Goal: Transaction & Acquisition: Book appointment/travel/reservation

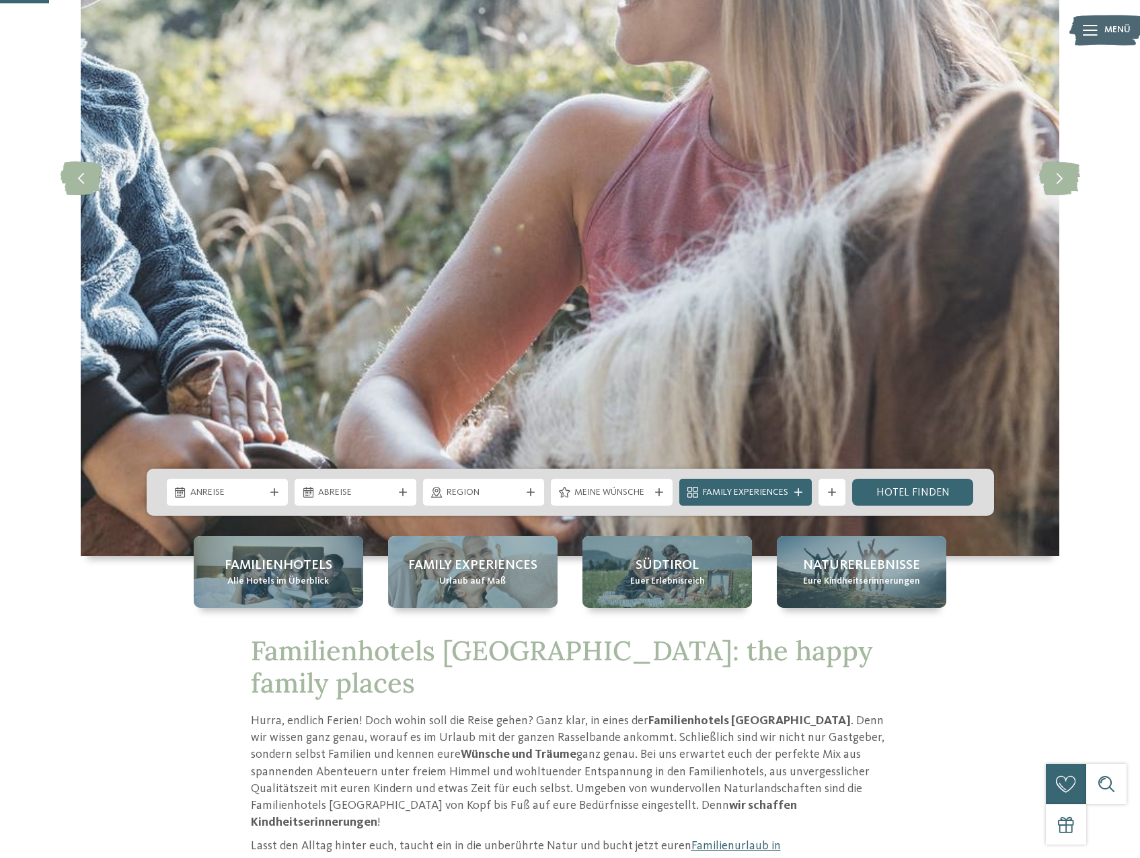
scroll to position [269, 0]
click at [229, 487] on span "Anreise" at bounding box center [227, 491] width 75 height 13
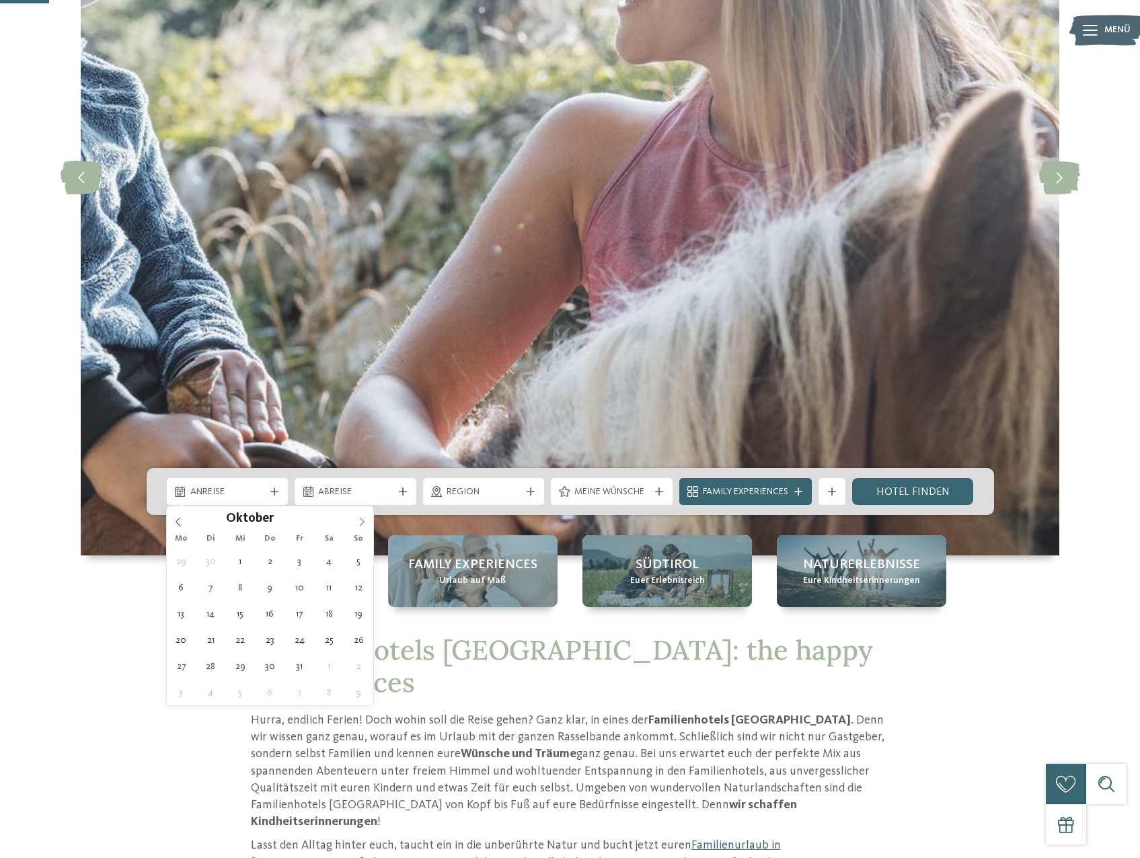
click at [358, 522] on icon at bounding box center [361, 521] width 9 height 9
type div "04.10.2025"
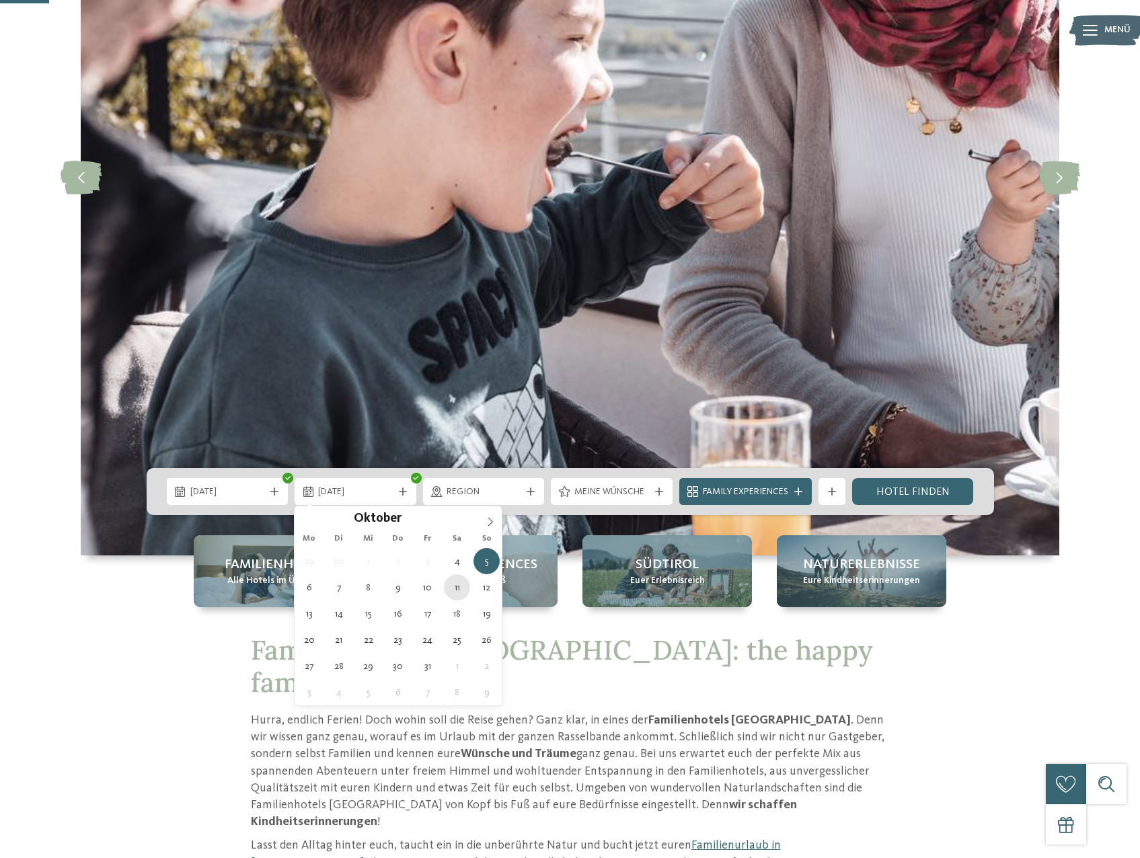
type div "11.10.2025"
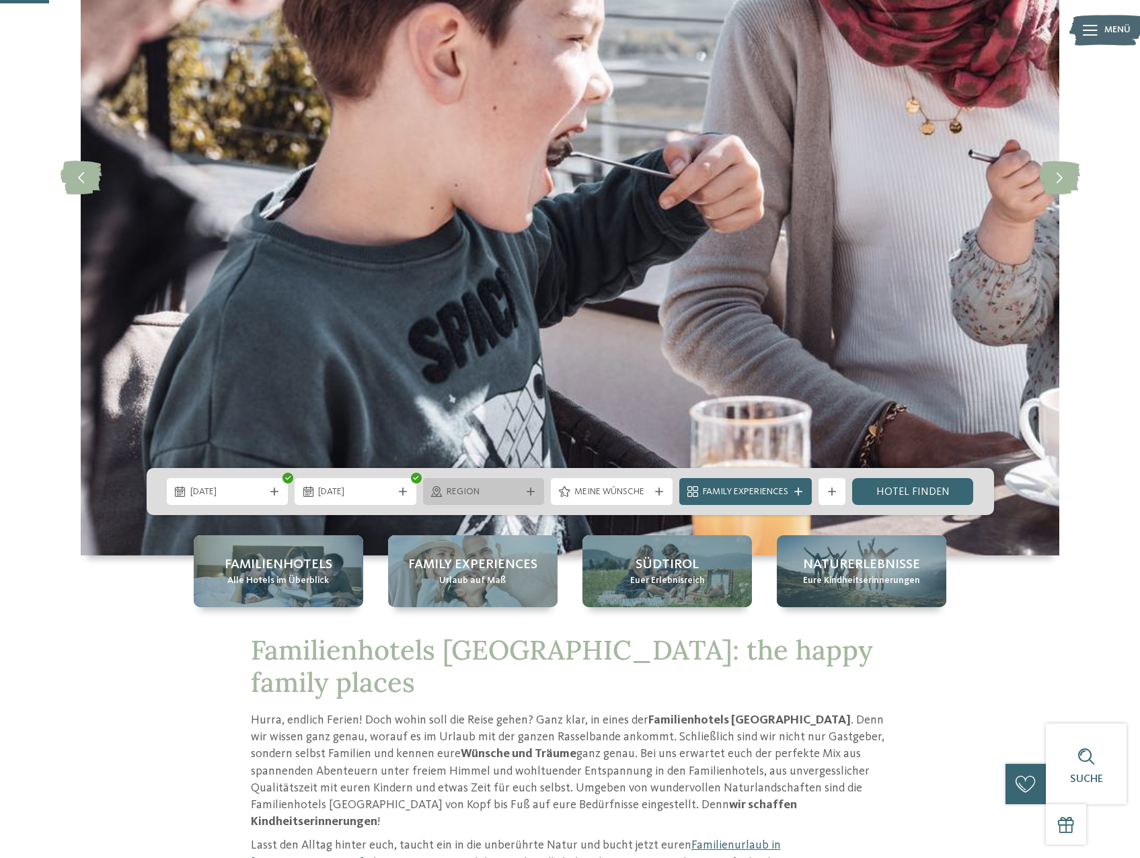
click at [506, 492] on span "Region" at bounding box center [483, 491] width 75 height 13
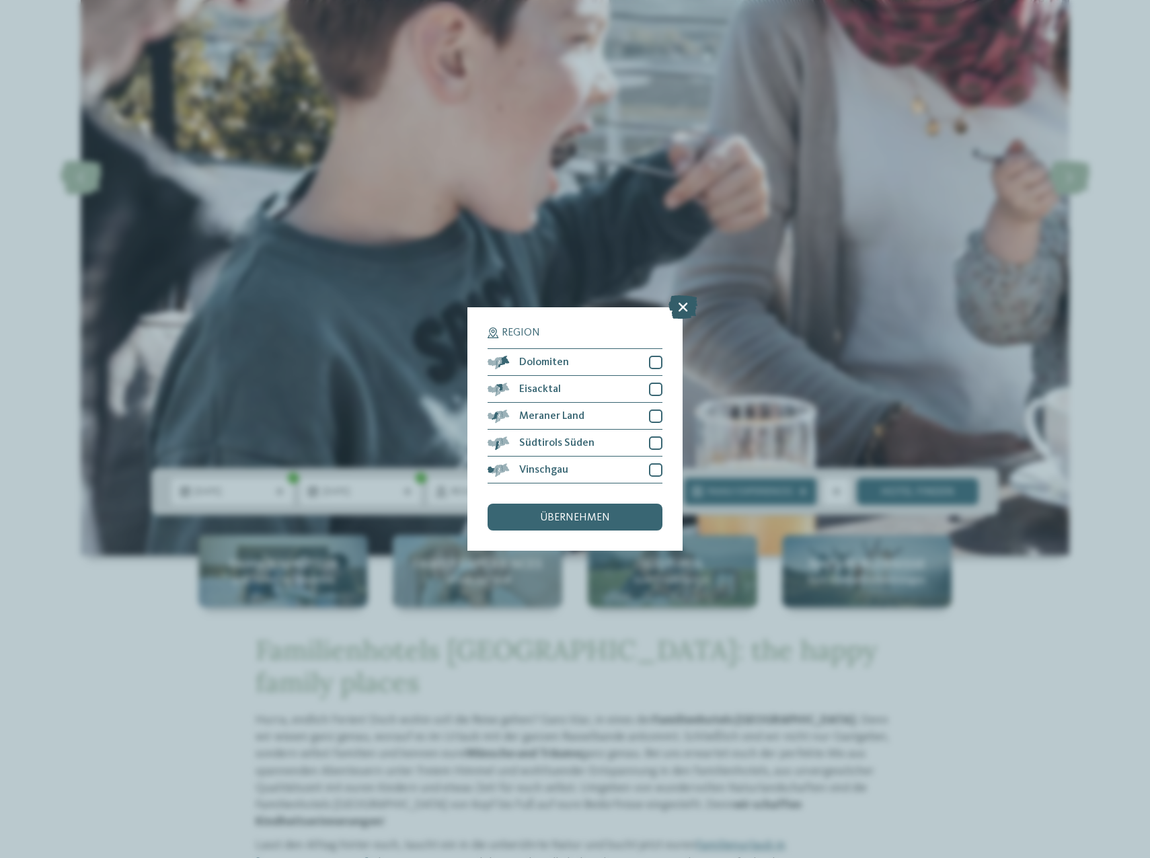
click at [680, 309] on icon at bounding box center [682, 307] width 29 height 24
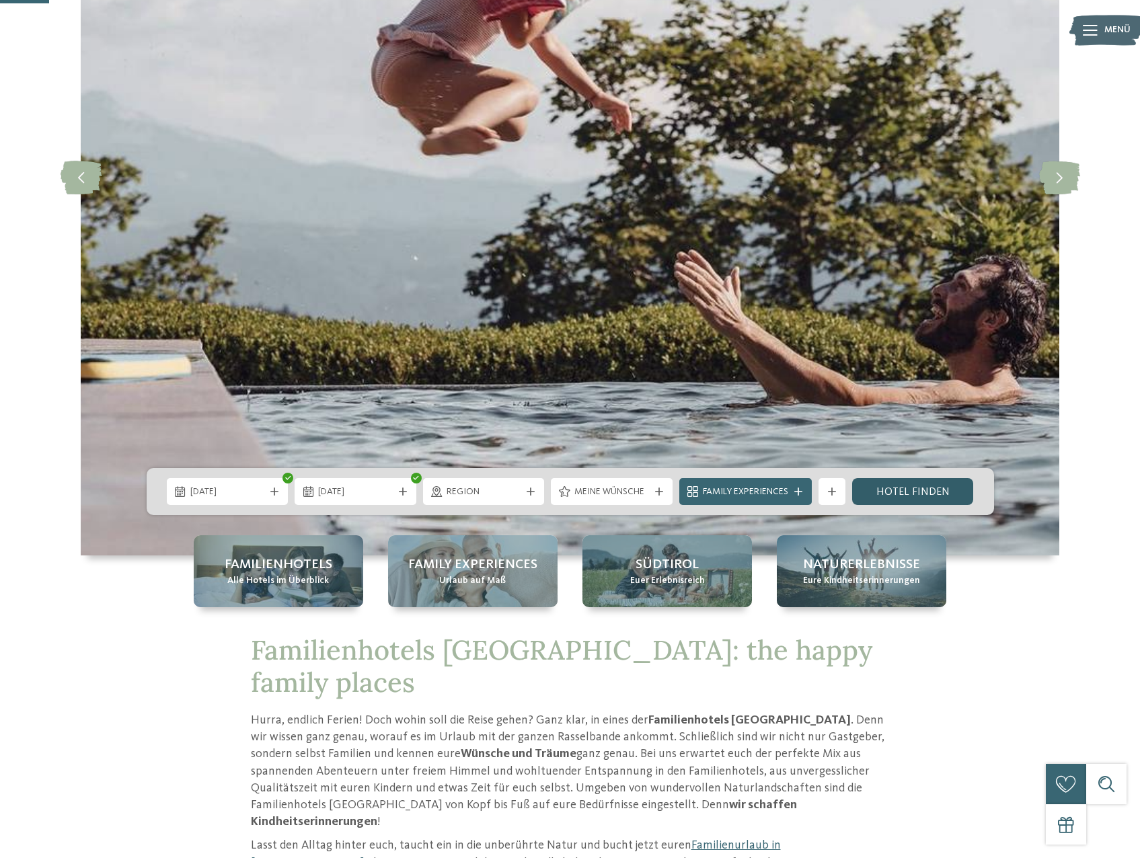
click at [906, 492] on link "Hotel finden" at bounding box center [913, 491] width 122 height 27
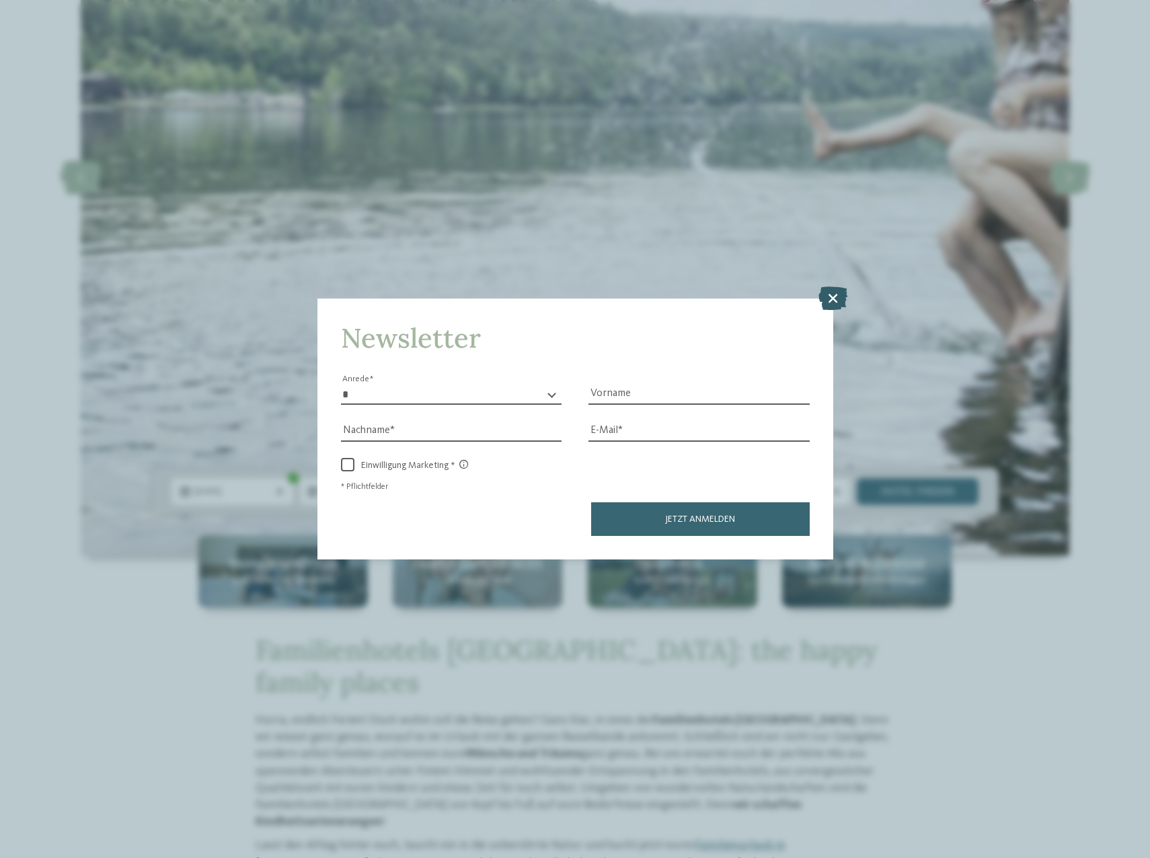
click at [830, 302] on icon at bounding box center [832, 298] width 29 height 24
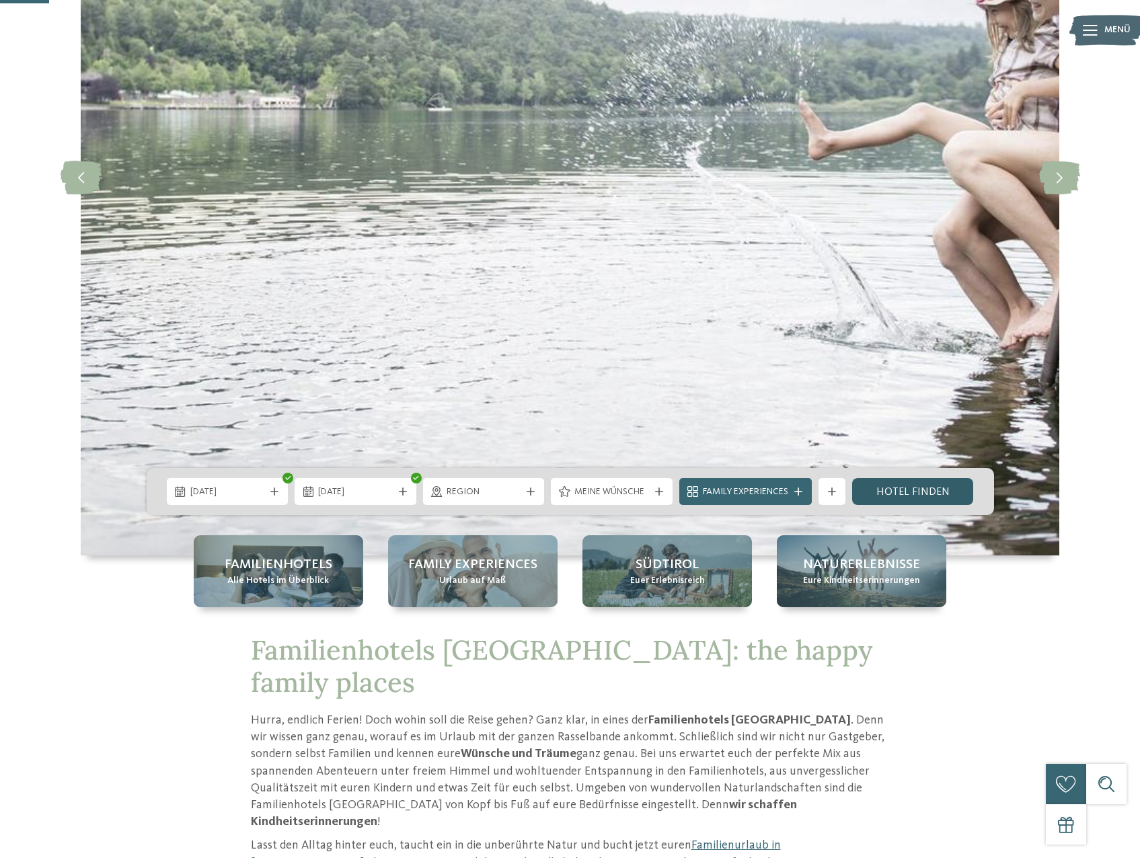
click at [912, 496] on link "Hotel finden" at bounding box center [913, 491] width 122 height 27
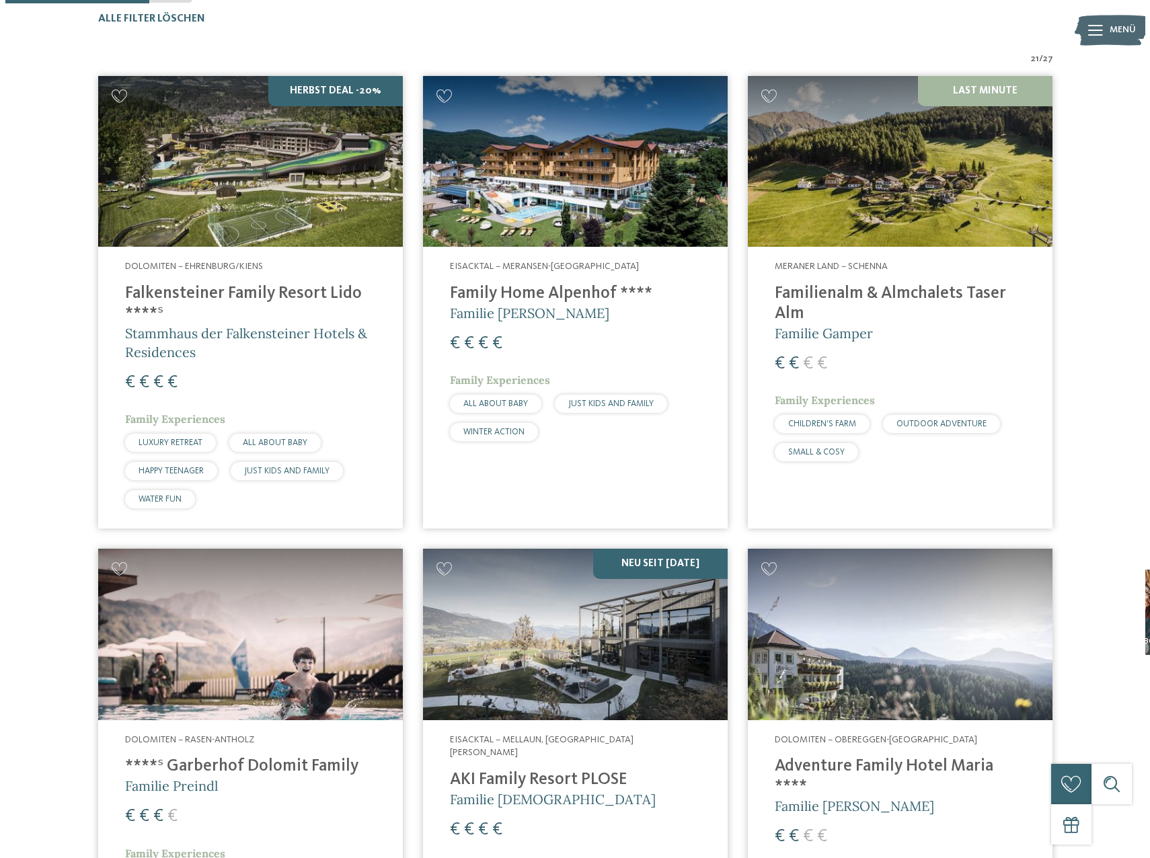
scroll to position [425, 0]
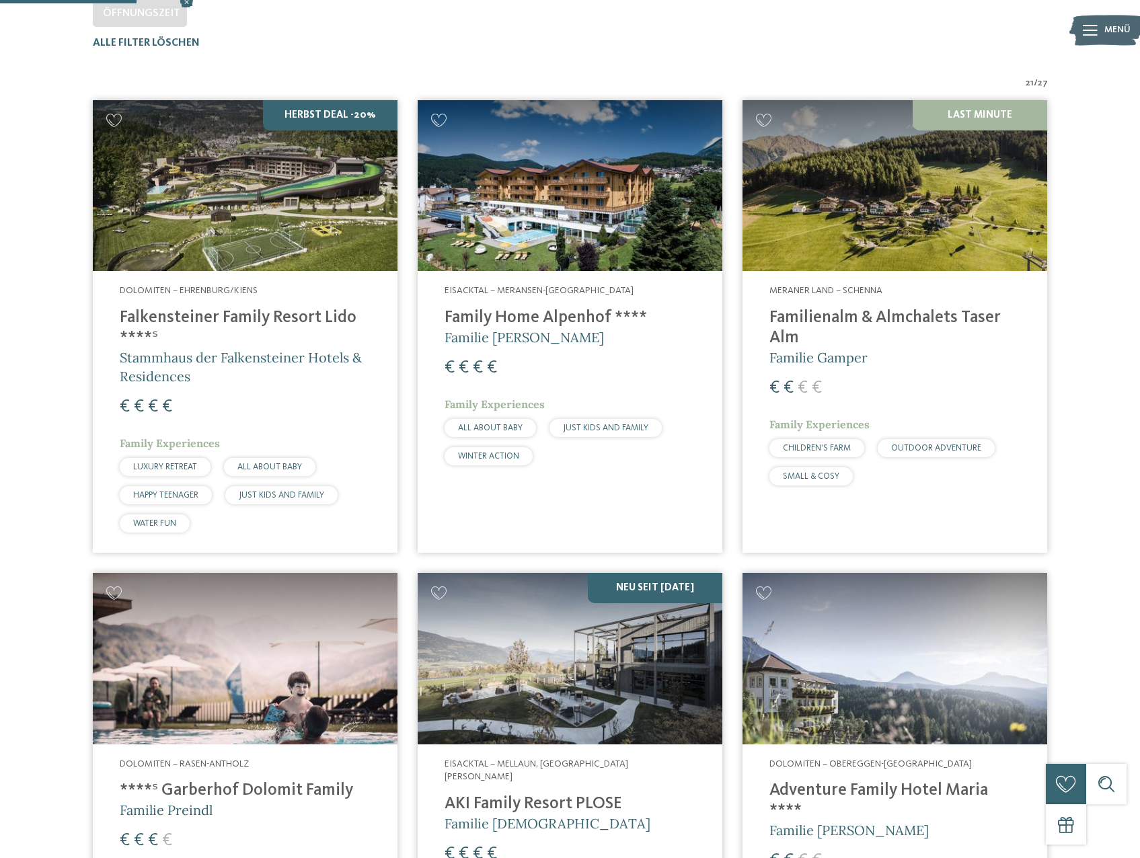
click at [898, 328] on h4 "Familienalm & Almchalets Taser Alm" at bounding box center [894, 328] width 251 height 40
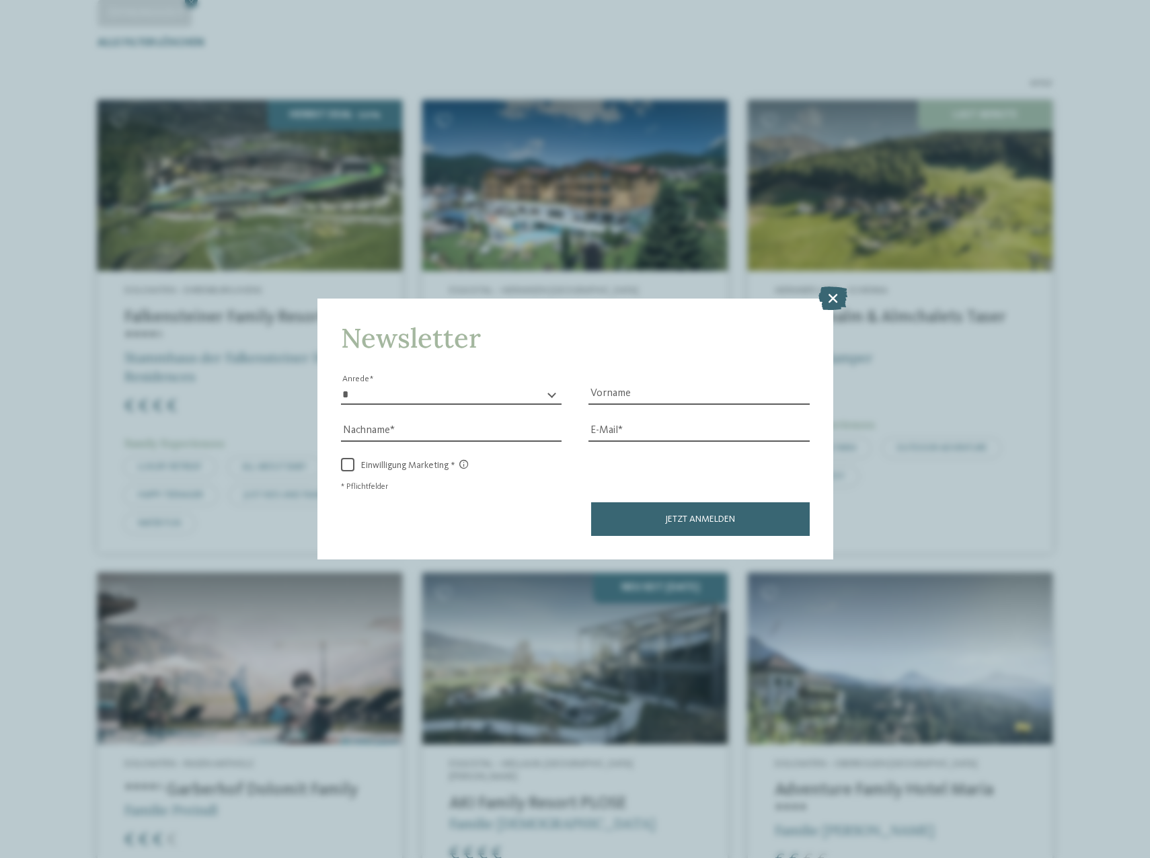
drag, startPoint x: 646, startPoint y: 356, endPoint x: 648, endPoint y: 347, distance: 9.6
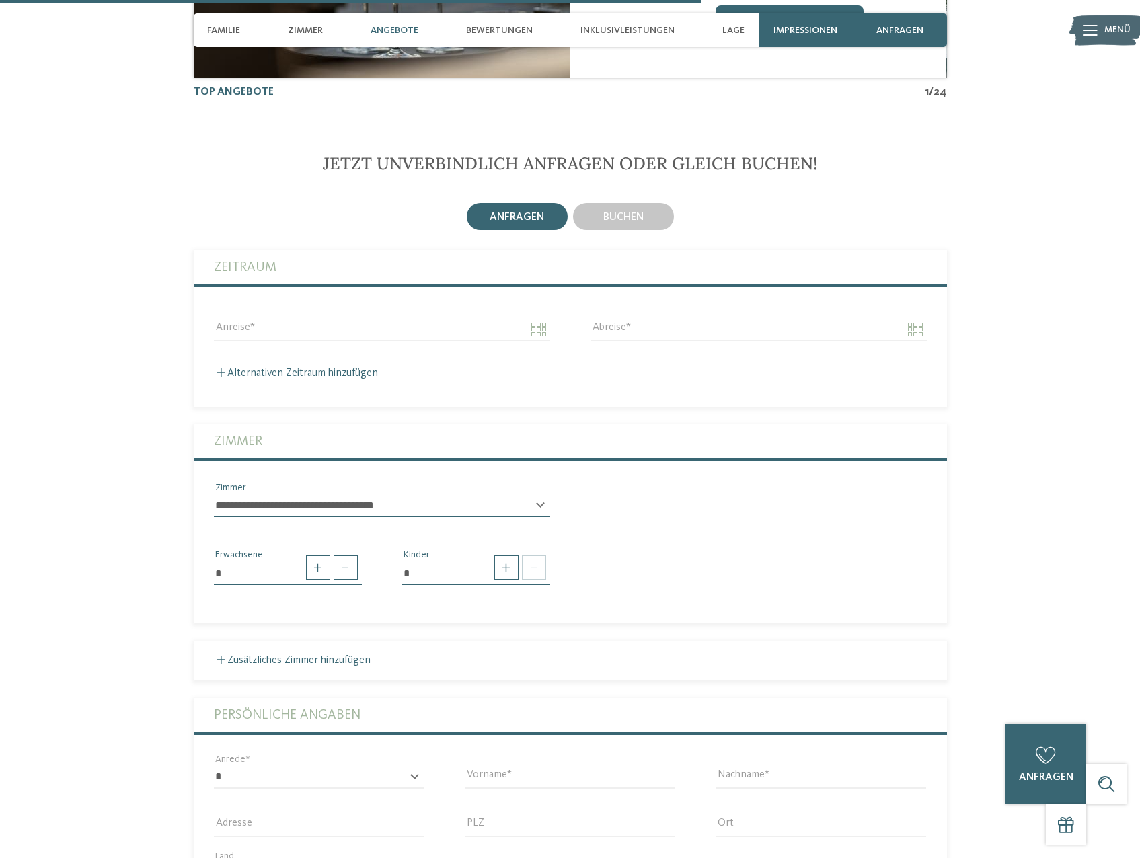
scroll to position [3227, 0]
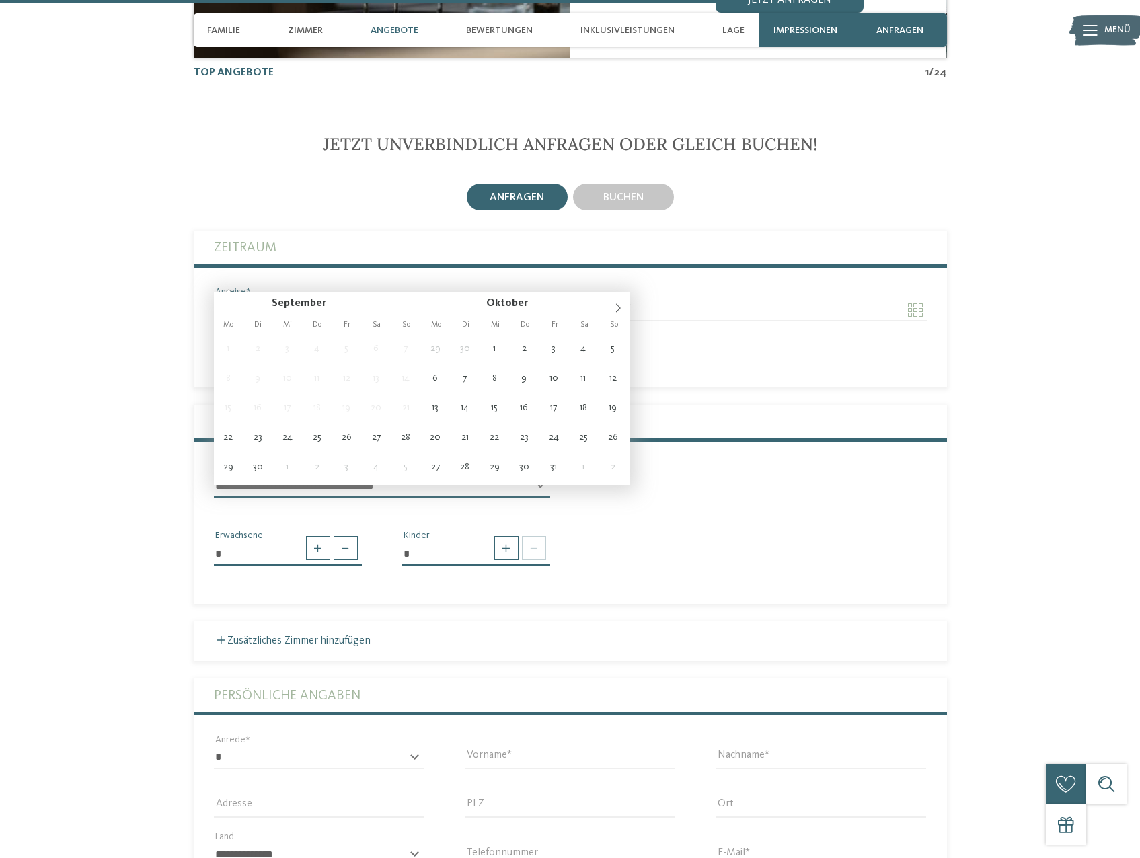
type input "**********"
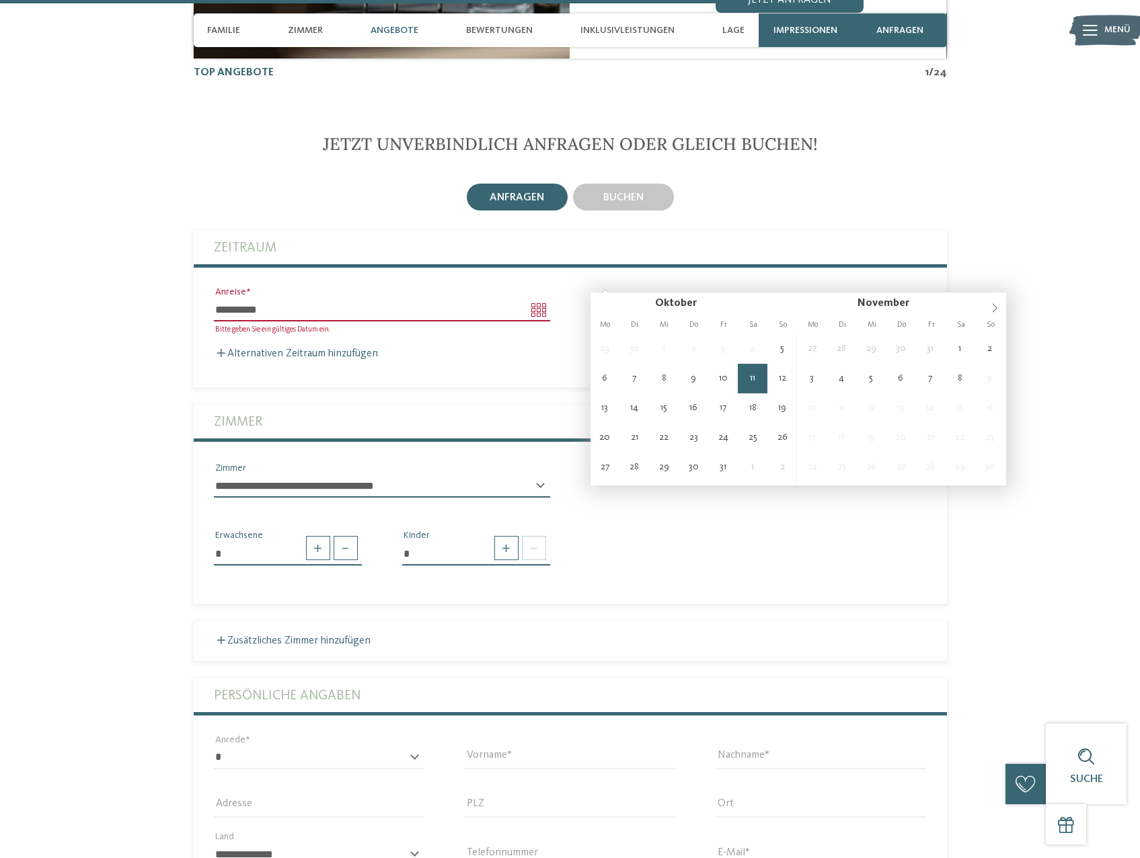
type input "**********"
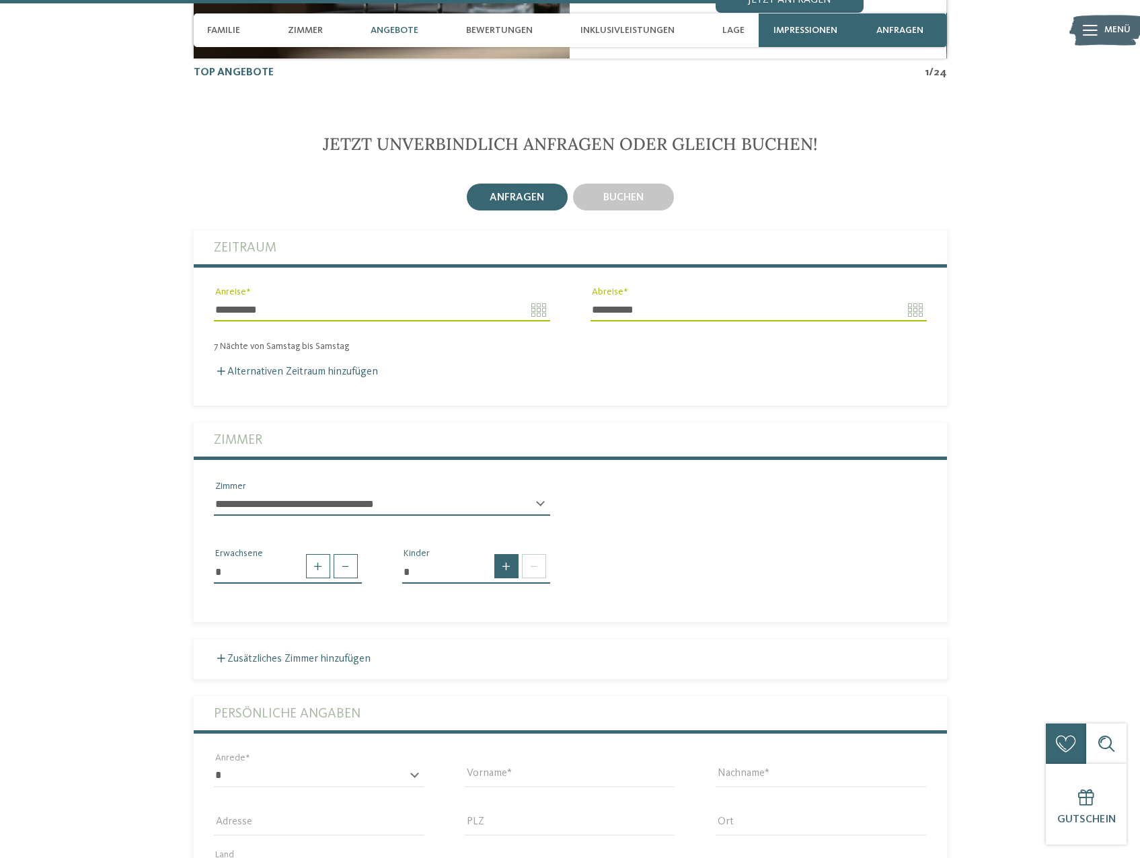
click at [508, 554] on span at bounding box center [506, 566] width 24 height 24
type input "*"
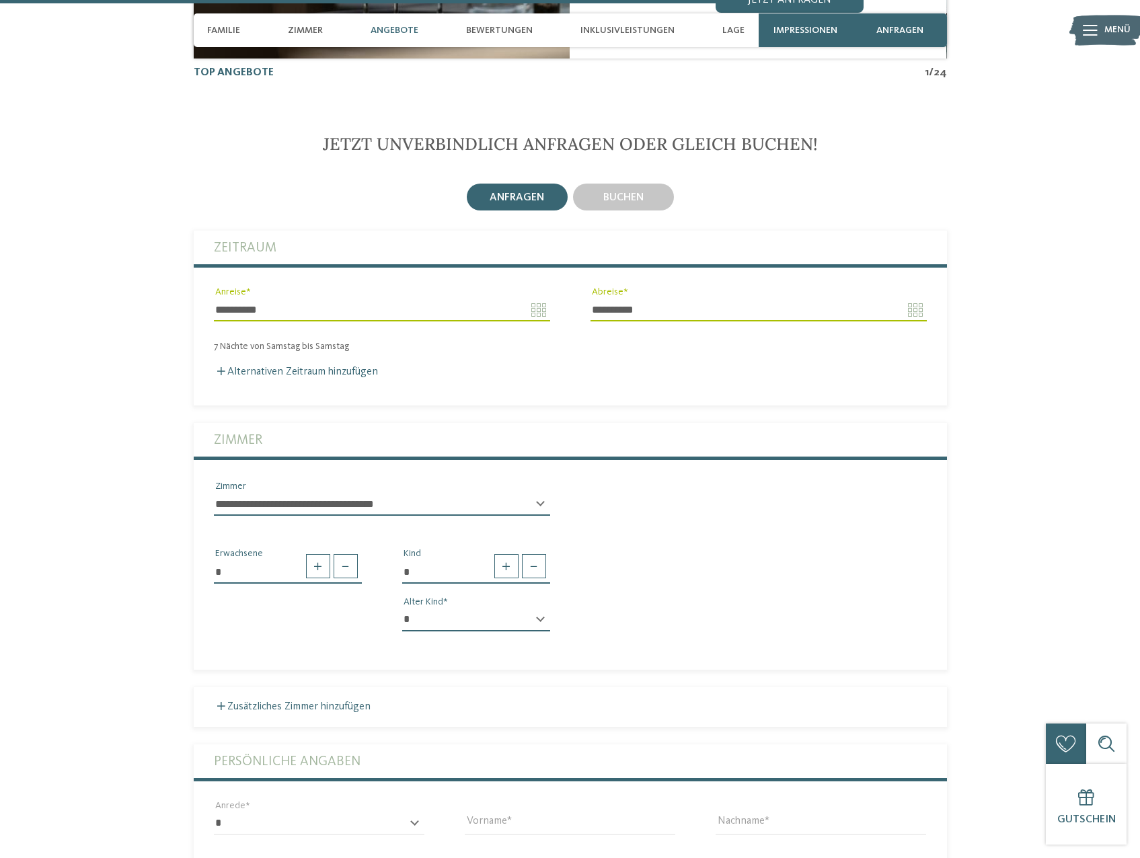
click at [529, 576] on div "* Kind * * * * * * * * * * * ** ** ** ** ** ** ** ** Alter Kind" at bounding box center [476, 594] width 188 height 95
click at [528, 608] on select "* * * * * * * * * * * ** ** ** ** ** ** ** **" at bounding box center [476, 619] width 148 height 23
select select "*"
click at [402, 608] on select "* * * * * * * * * * * ** ** ** ** ** ** ** **" at bounding box center [476, 619] width 148 height 23
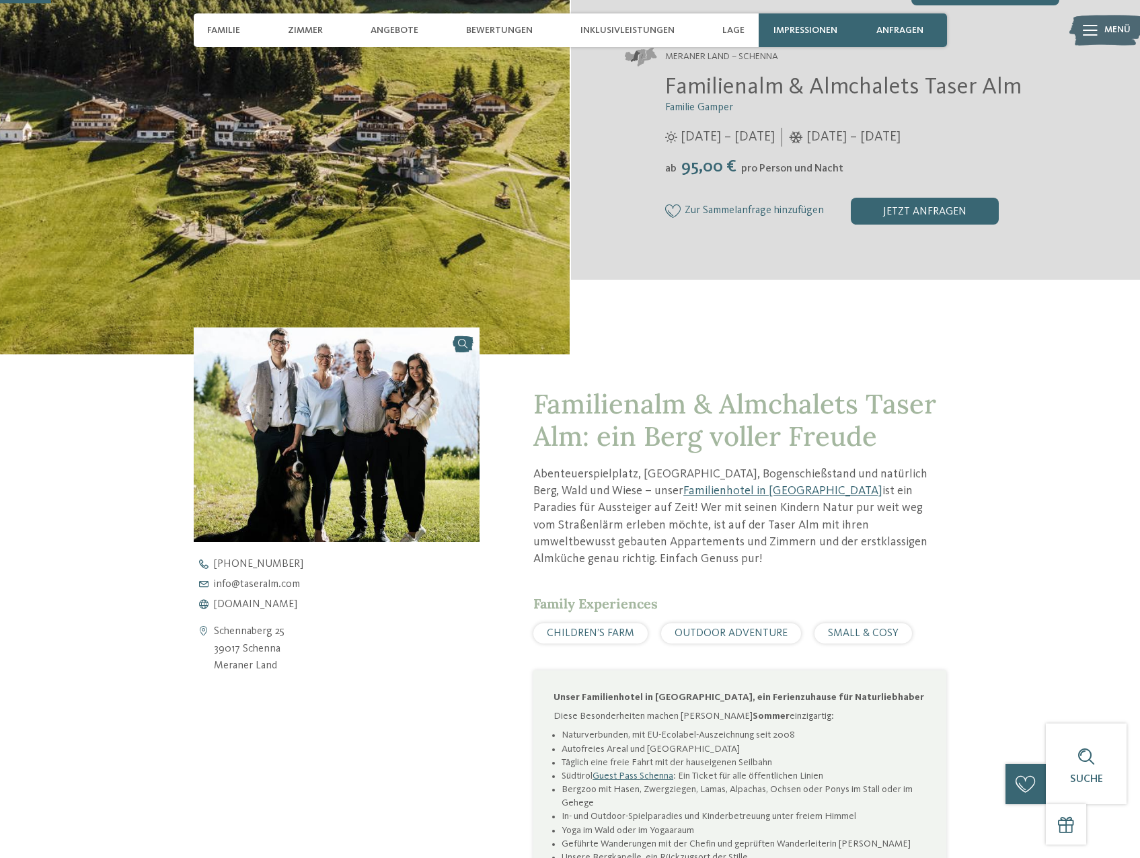
scroll to position [0, 0]
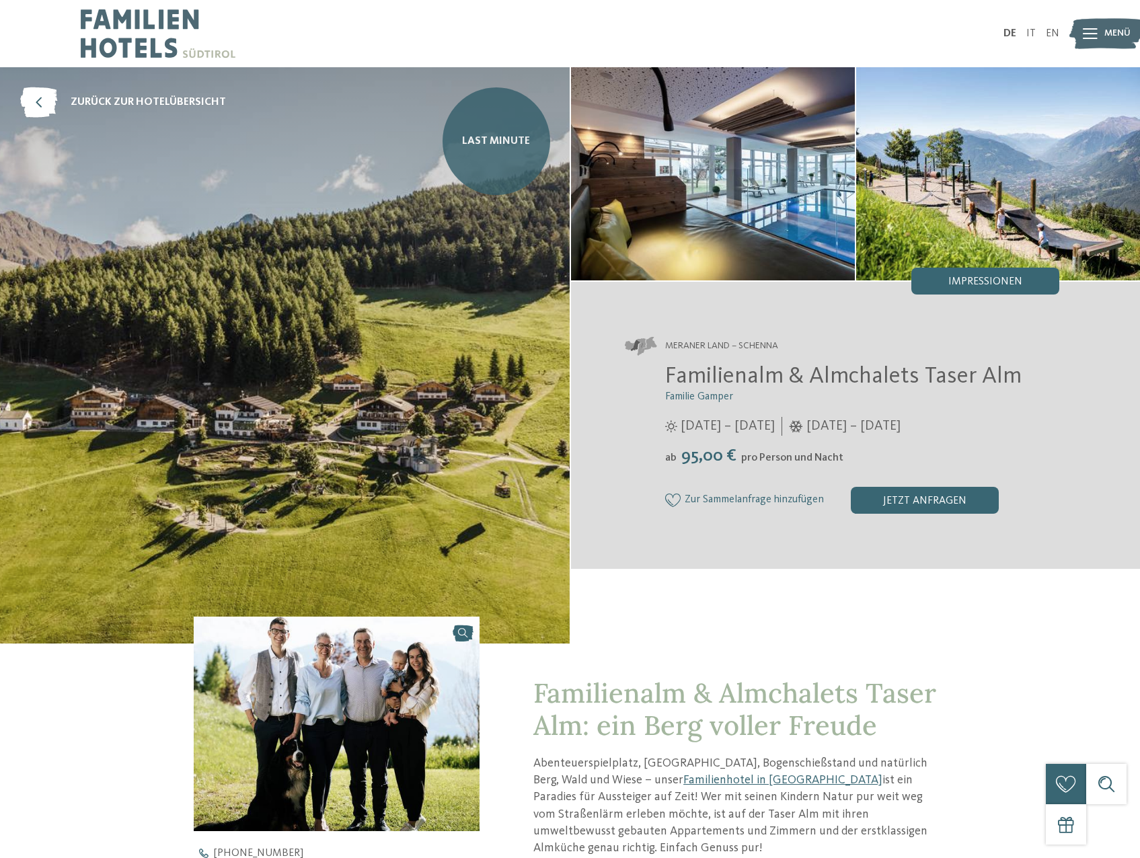
click at [496, 163] on link "Last Minute" at bounding box center [496, 141] width 108 height 108
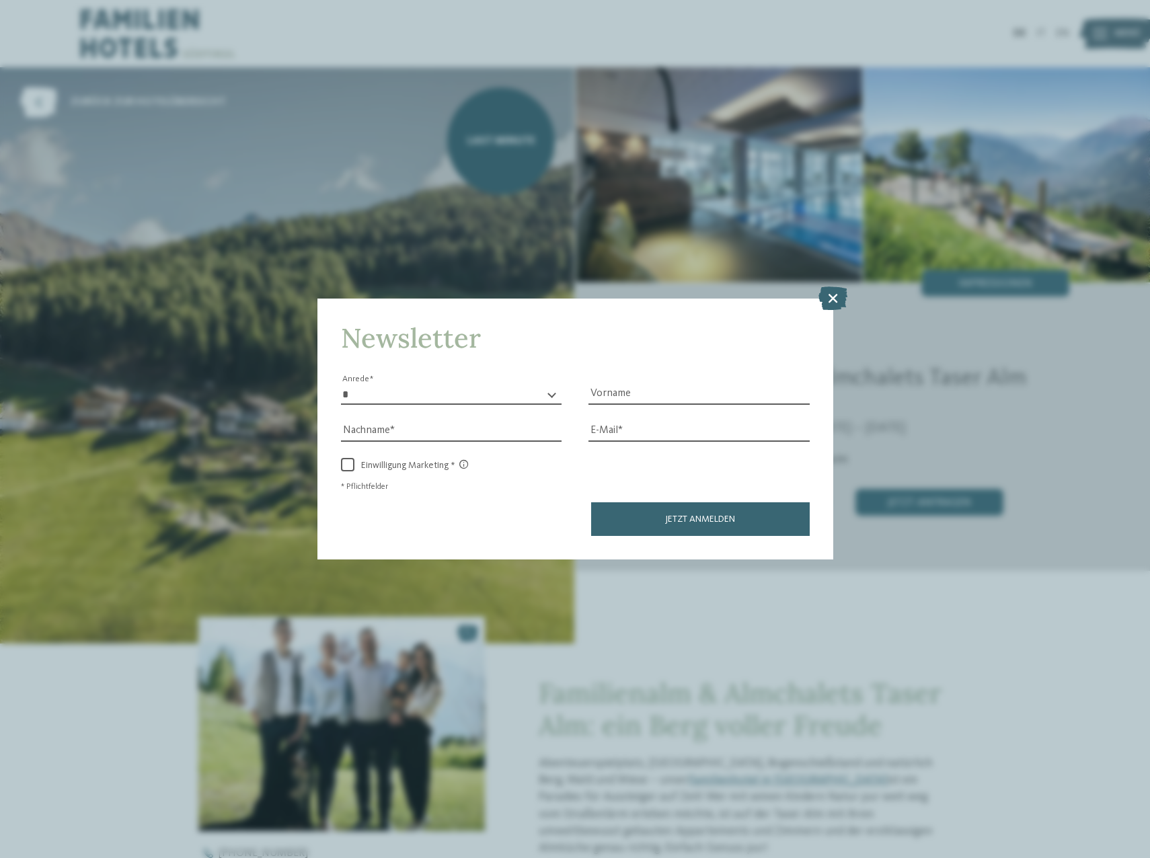
click at [842, 293] on icon at bounding box center [832, 298] width 29 height 24
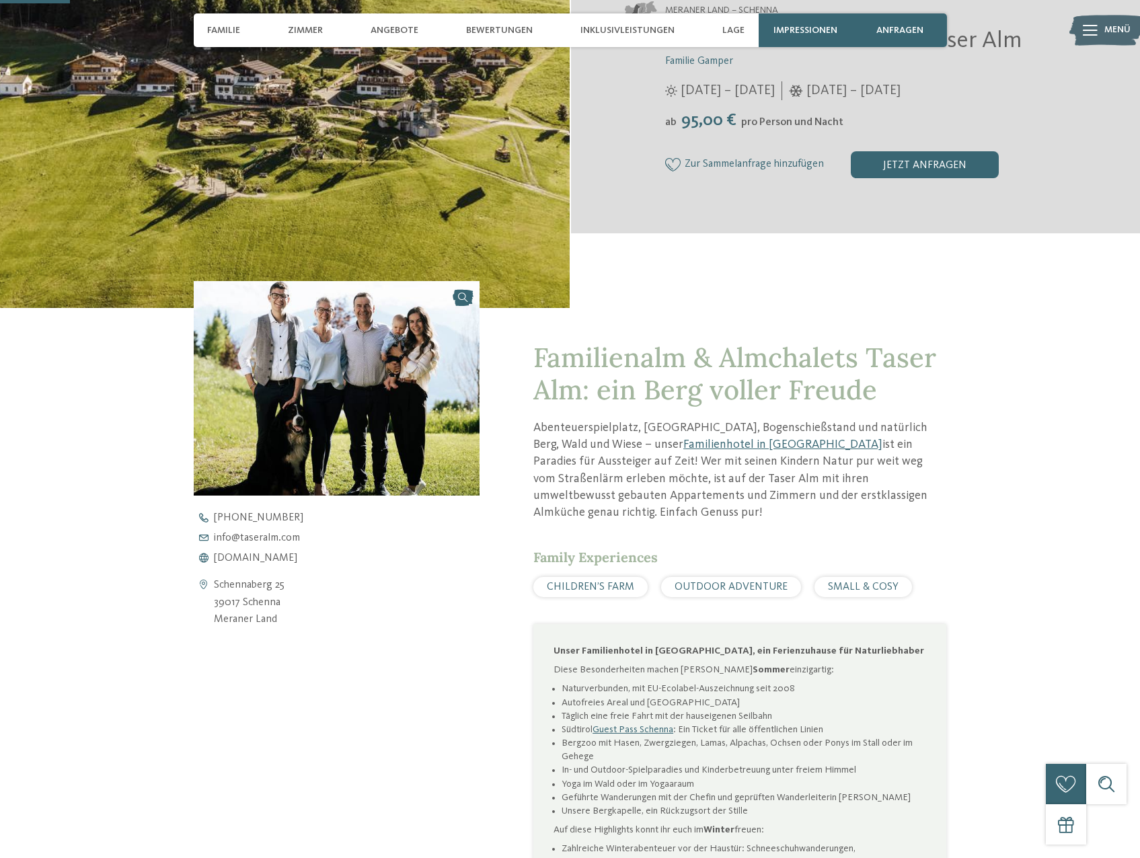
scroll to position [336, 0]
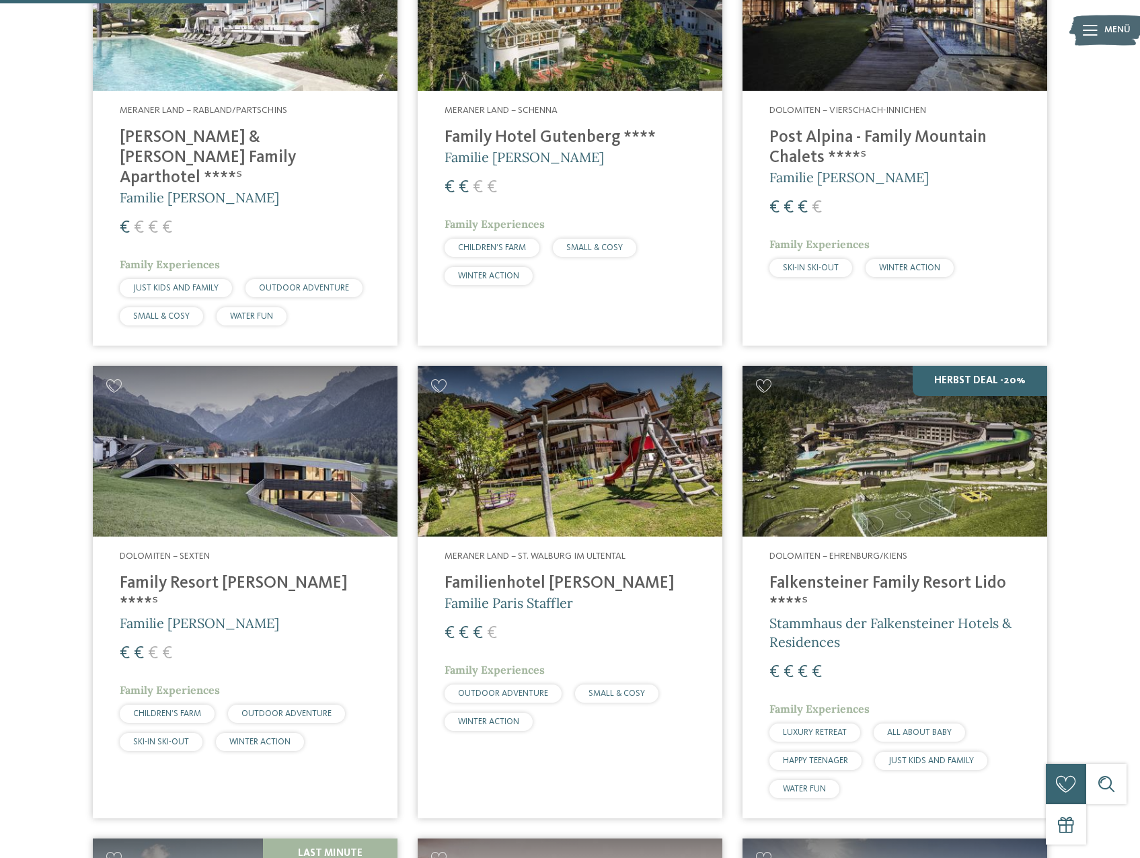
scroll to position [941, 0]
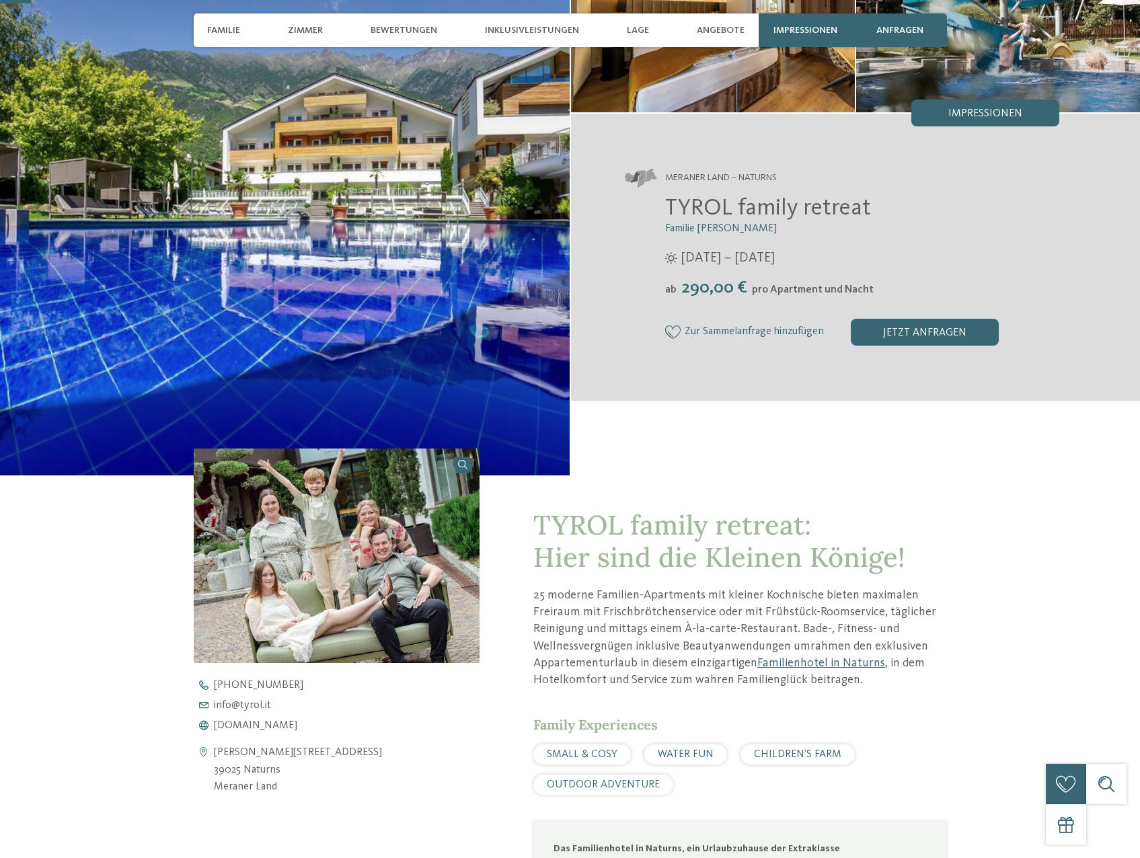
scroll to position [202, 0]
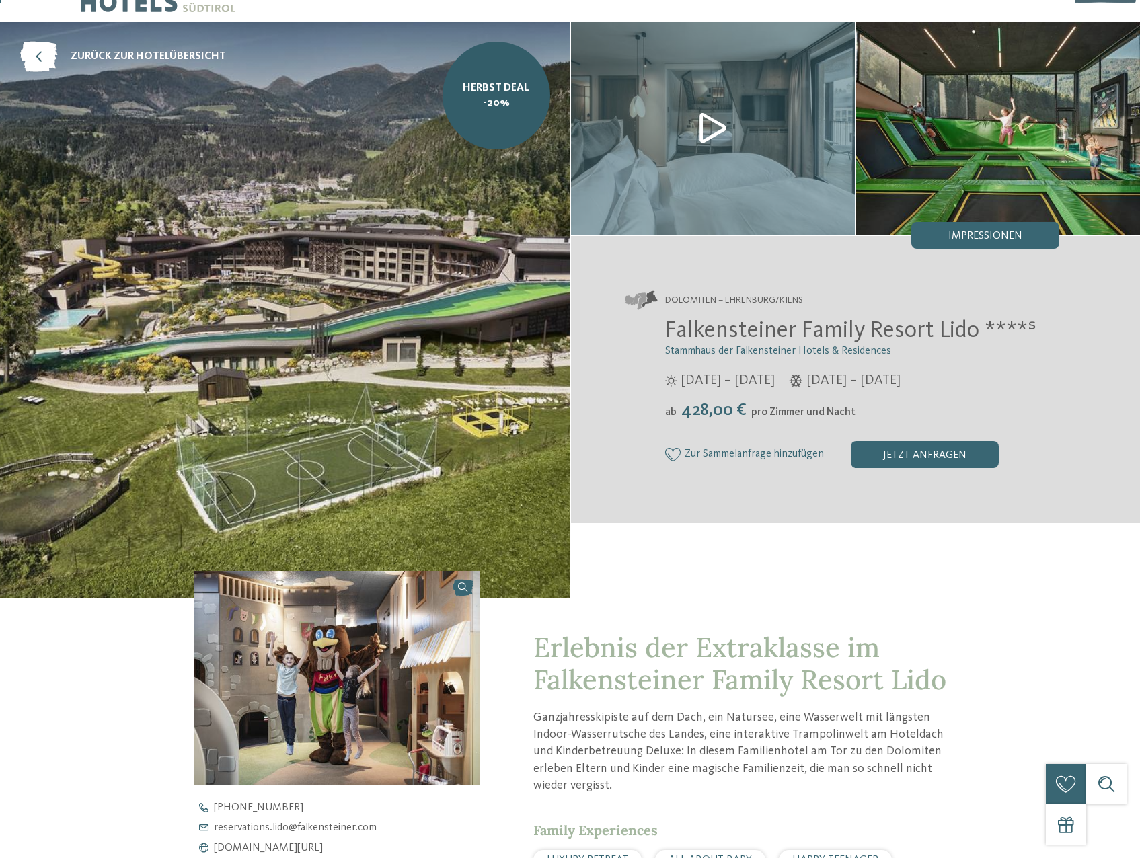
scroll to position [67, 0]
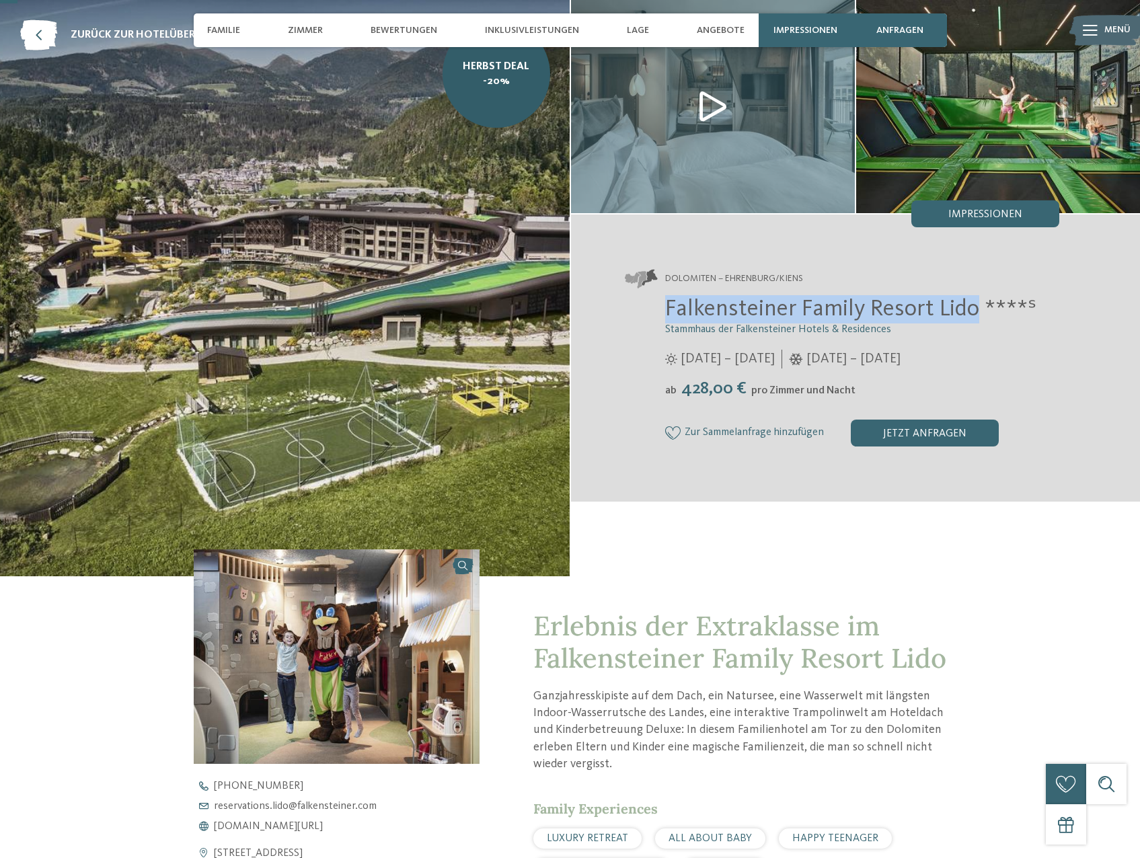
drag, startPoint x: 974, startPoint y: 309, endPoint x: 663, endPoint y: 315, distance: 311.4
click at [663, 315] on div "Falkensteiner Family Resort Lido ****ˢ Stammhaus der Falkensteiner Hotels & Res…" at bounding box center [842, 370] width 435 height 151
copy span "Falkensteiner Family Resort Lido"
